Goal: Information Seeking & Learning: Learn about a topic

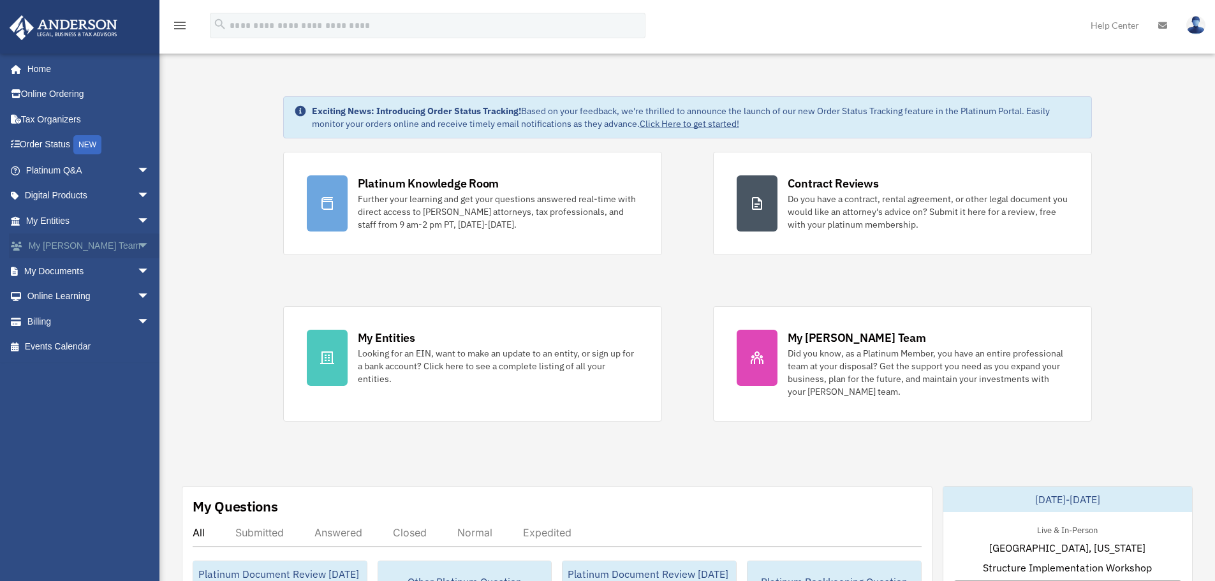
click at [137, 247] on span "arrow_drop_down" at bounding box center [150, 246] width 26 height 26
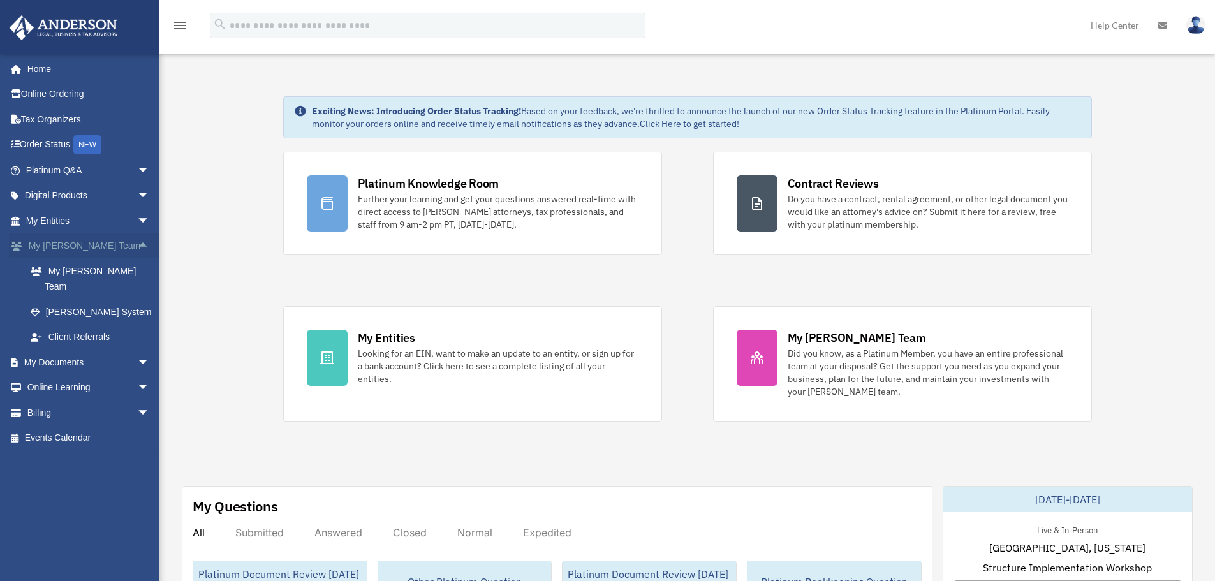
click at [137, 246] on span "arrow_drop_up" at bounding box center [150, 246] width 26 height 26
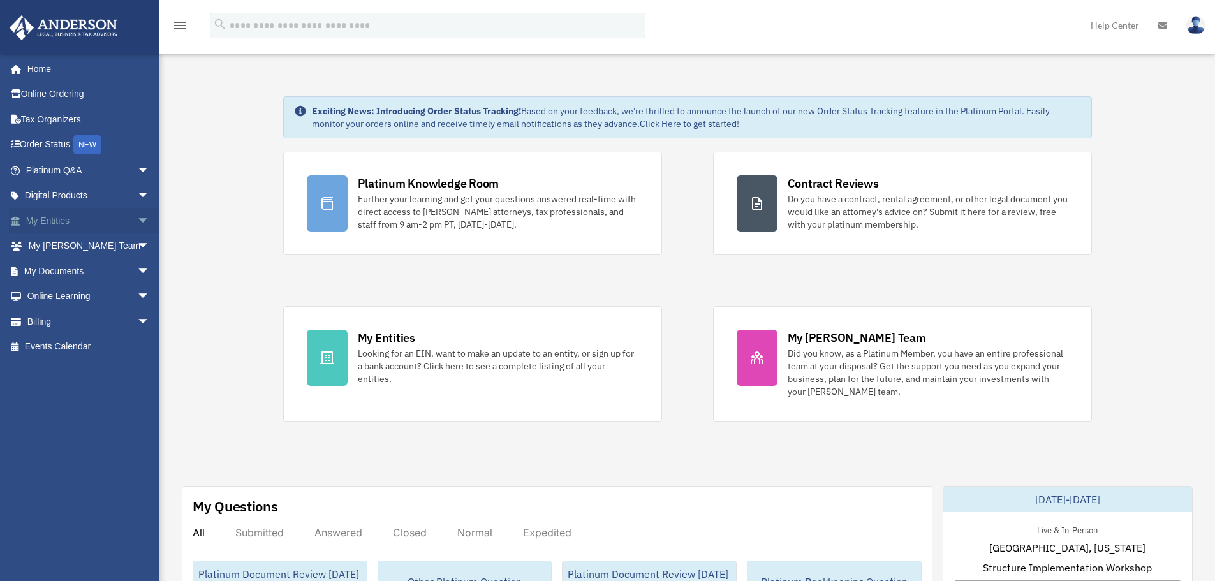
click at [137, 222] on span "arrow_drop_down" at bounding box center [150, 221] width 26 height 26
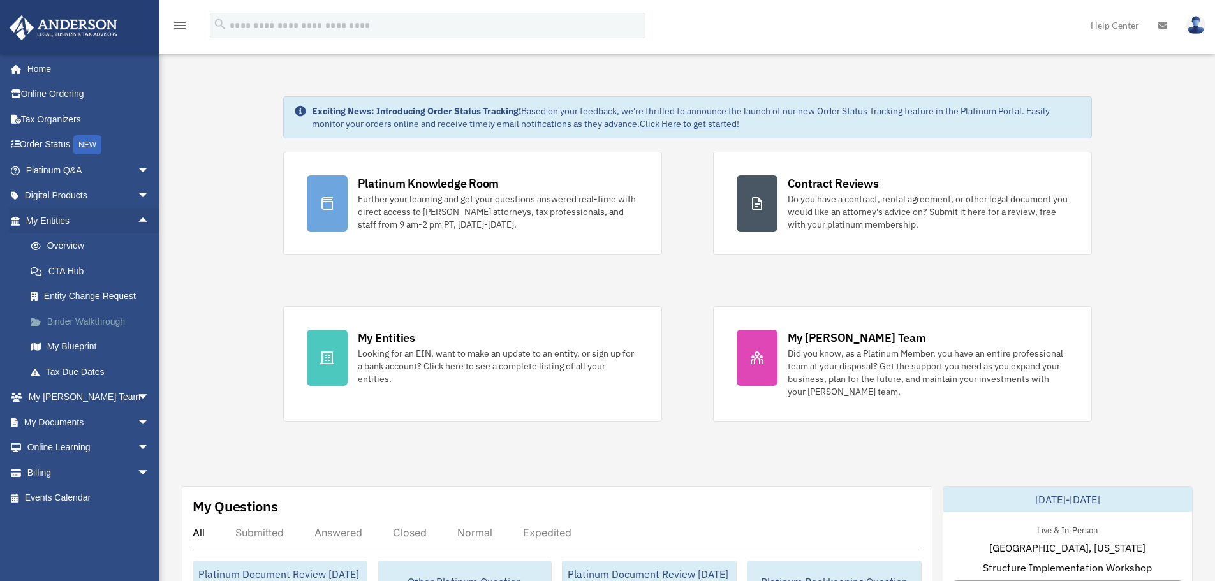
click at [92, 321] on link "Binder Walkthrough" at bounding box center [93, 322] width 151 height 26
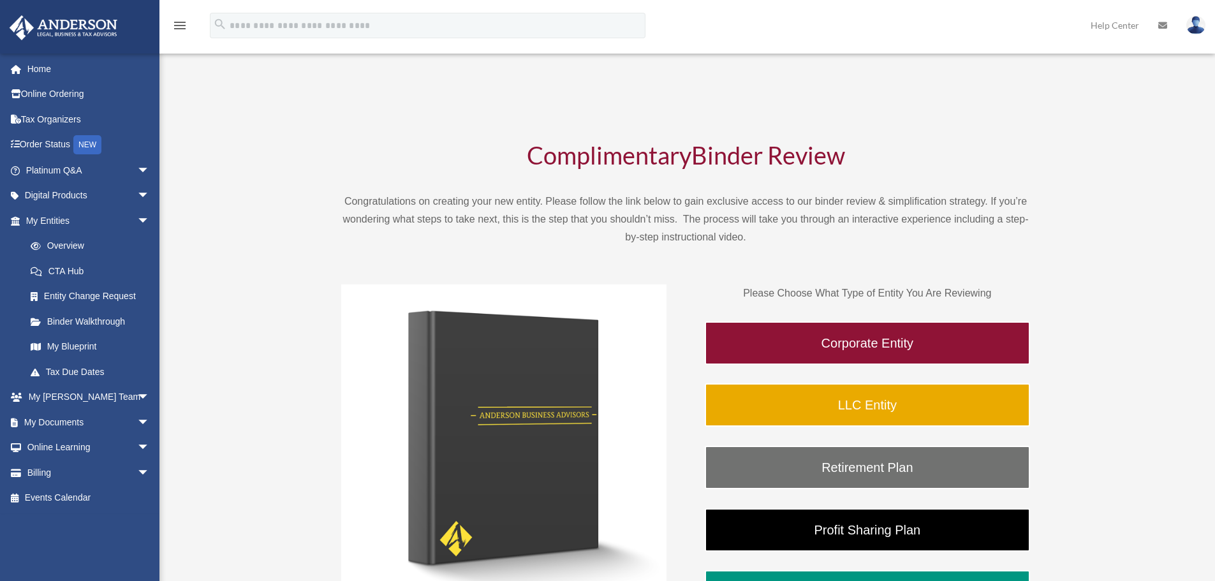
click at [194, 320] on div "BR [PERSON_NAME][EMAIL_ADDRESS][DOMAIN_NAME] Sign Out [PERSON_NAME][EMAIL_ADDRE…" at bounding box center [607, 398] width 1215 height 700
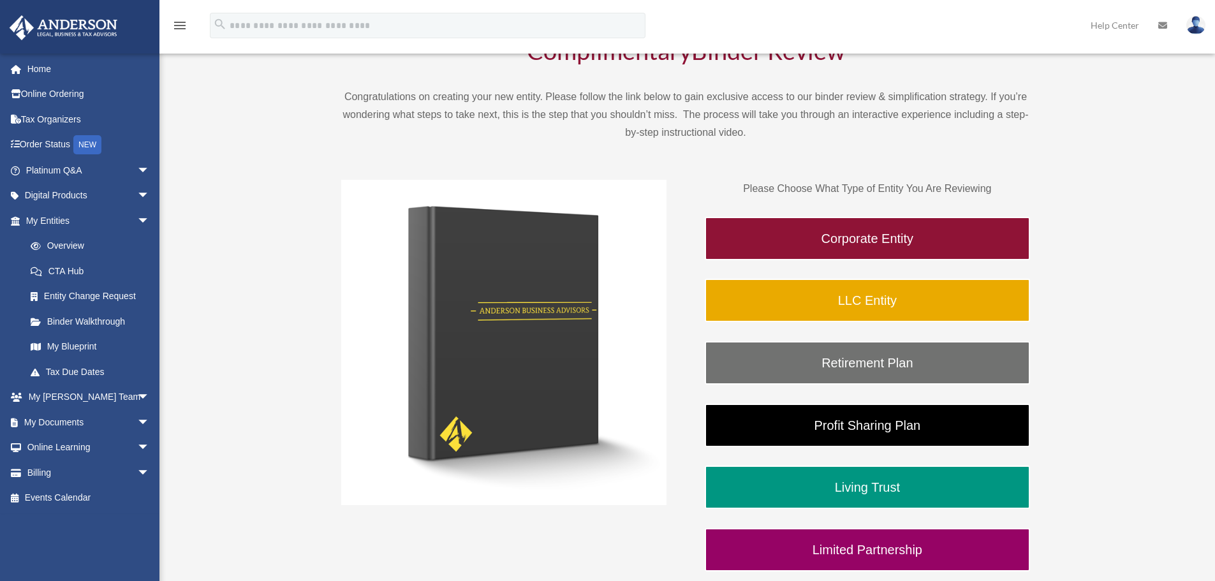
scroll to position [128, 0]
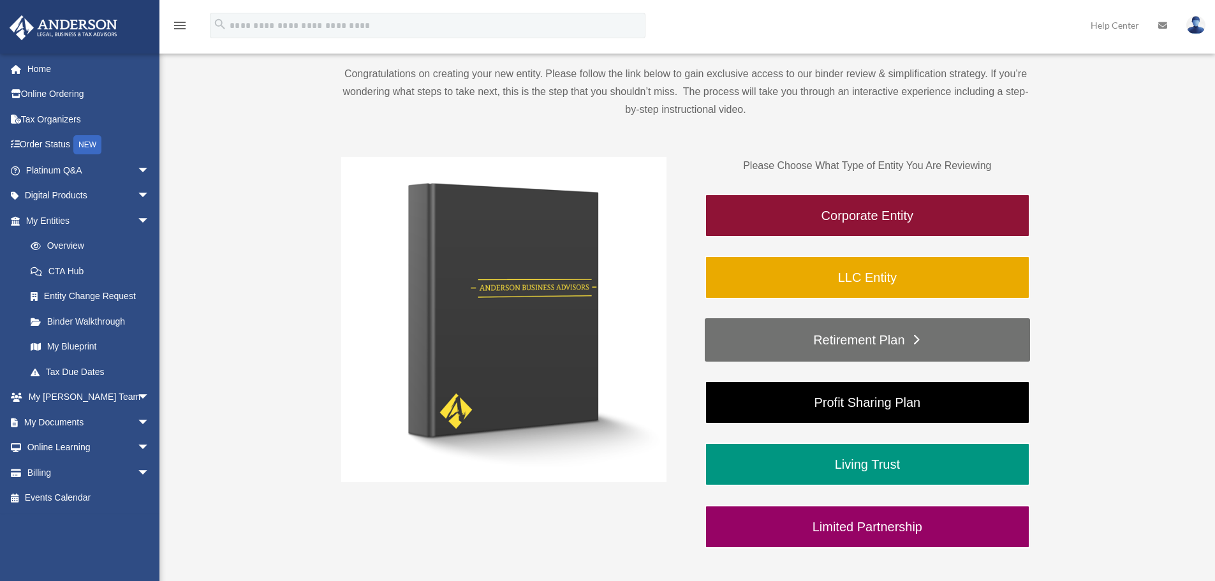
click at [752, 339] on link "Retirement Plan" at bounding box center [867, 339] width 325 height 43
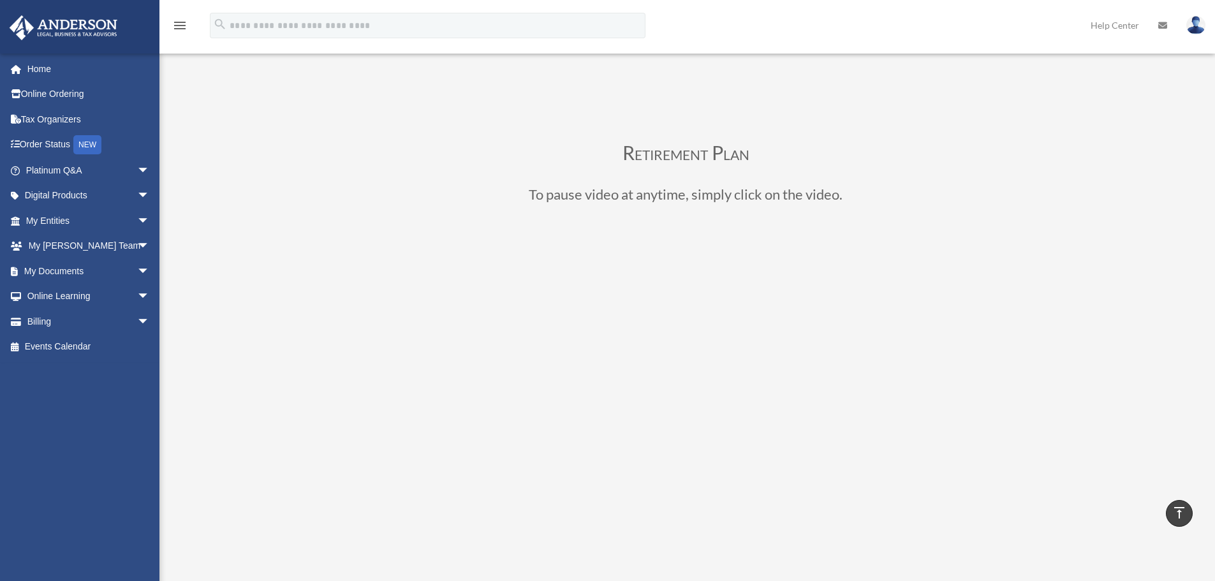
click at [1117, 270] on div "Retirement Plan To pause video at anytime, simply click on the video." at bounding box center [685, 443] width 953 height 714
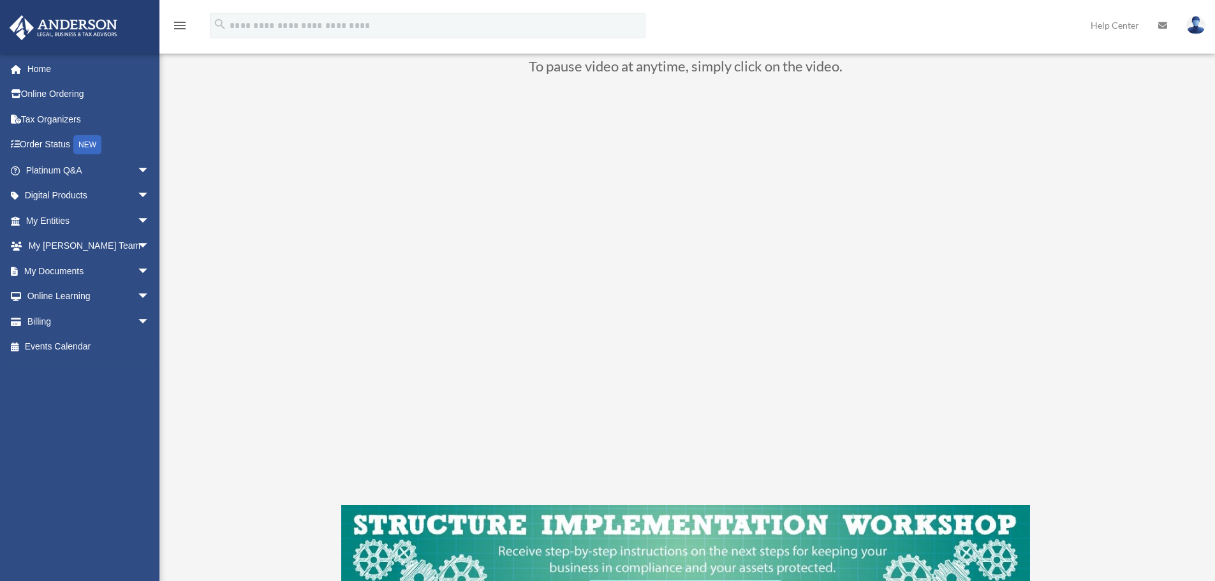
scroll to position [128, 0]
click at [60, 73] on link "Home" at bounding box center [89, 69] width 160 height 26
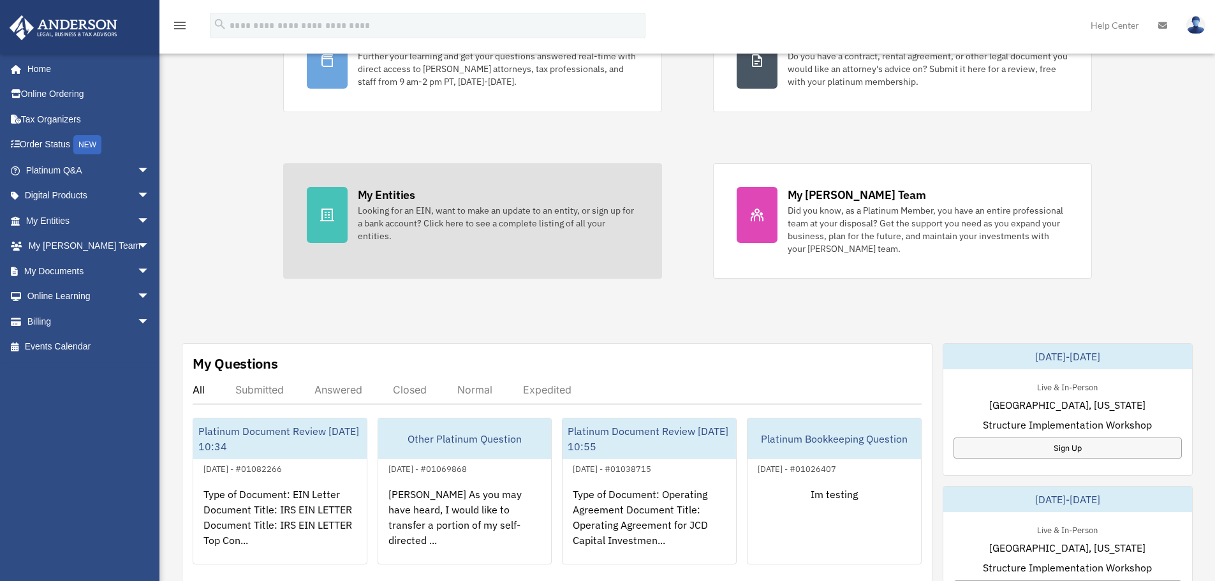
scroll to position [255, 0]
